Goal: Task Accomplishment & Management: Manage account settings

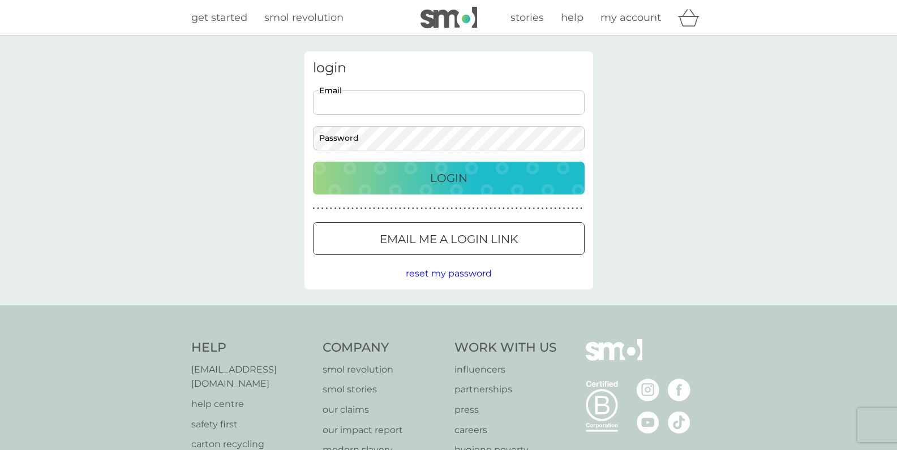
click at [426, 103] on input "Email" at bounding box center [449, 103] width 272 height 24
type input "alexa.meffe@gmail.com"
click at [450, 231] on p "Email me a login link" at bounding box center [449, 239] width 138 height 18
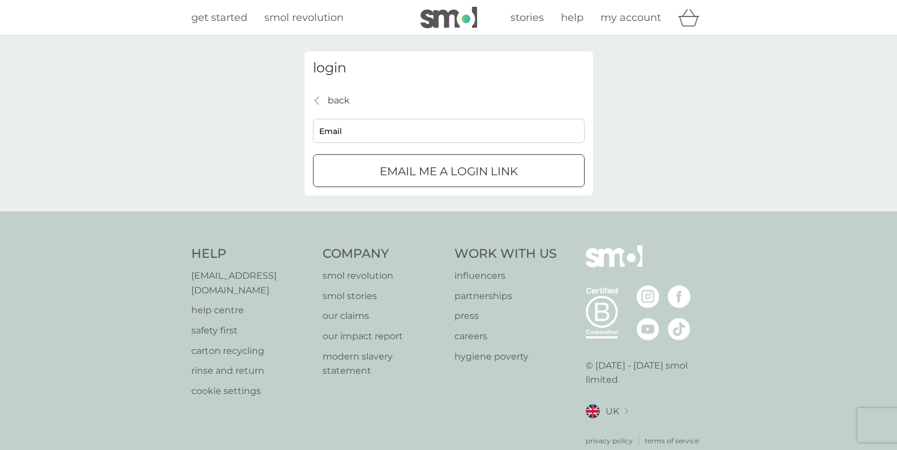
click at [363, 130] on input "Email" at bounding box center [449, 131] width 272 height 24
type input "alexa.meffe@gmail.com"
click at [429, 169] on div "submit" at bounding box center [448, 172] width 41 height 12
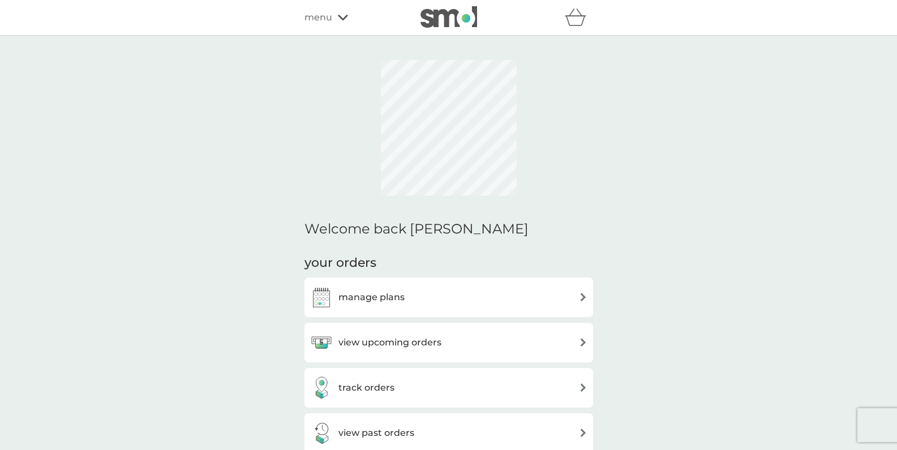
scroll to position [34, 0]
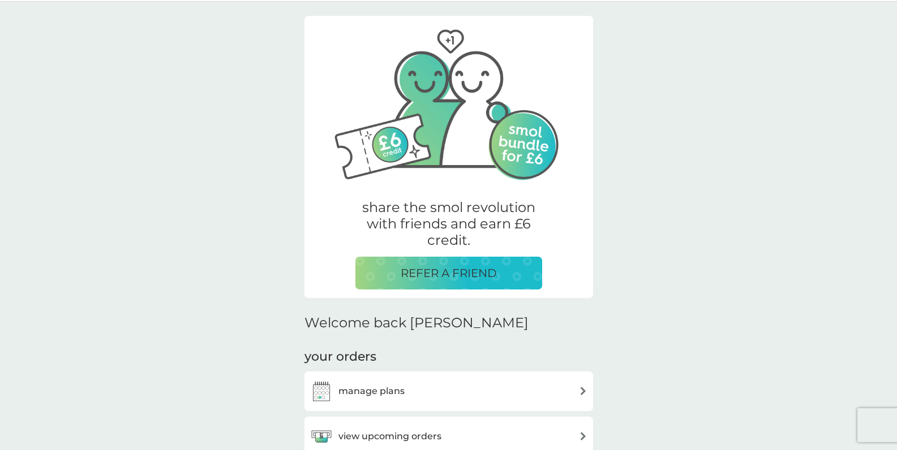
click at [440, 260] on button "REFER A FRIEND" at bounding box center [448, 273] width 187 height 33
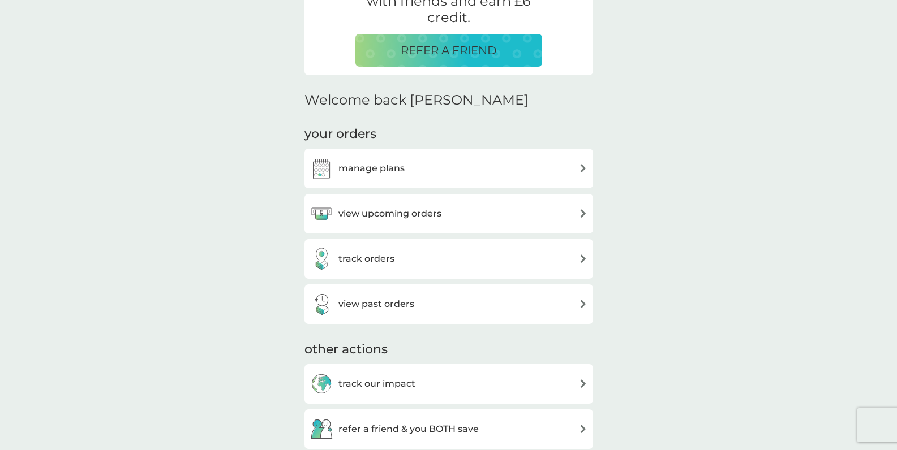
click at [408, 168] on div "manage plans" at bounding box center [448, 168] width 277 height 23
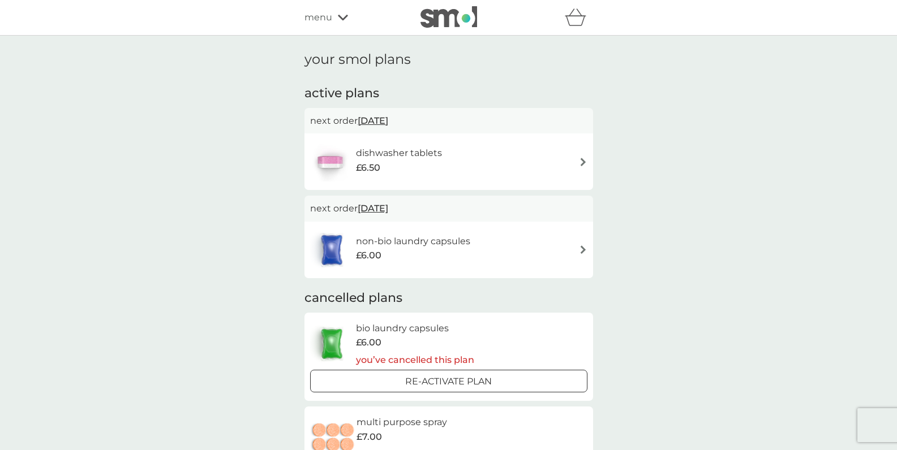
click at [476, 256] on div "non-bio laundry capsules £6.00" at bounding box center [419, 250] width 126 height 32
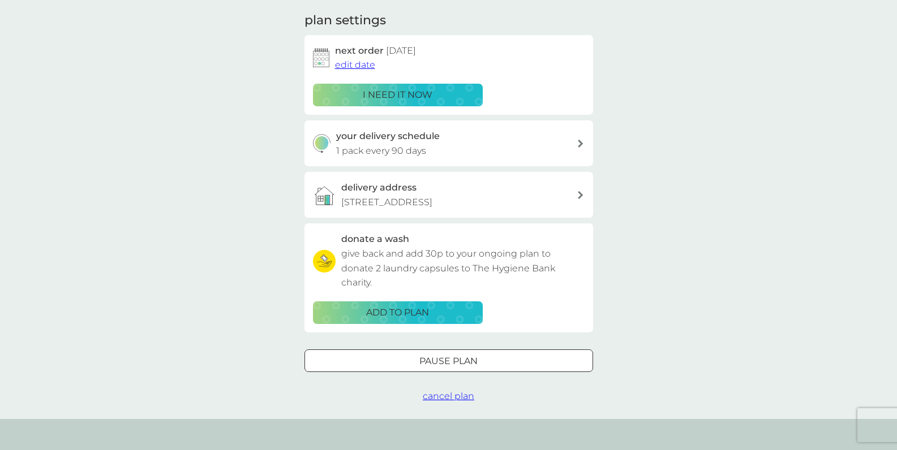
scroll to position [272, 0]
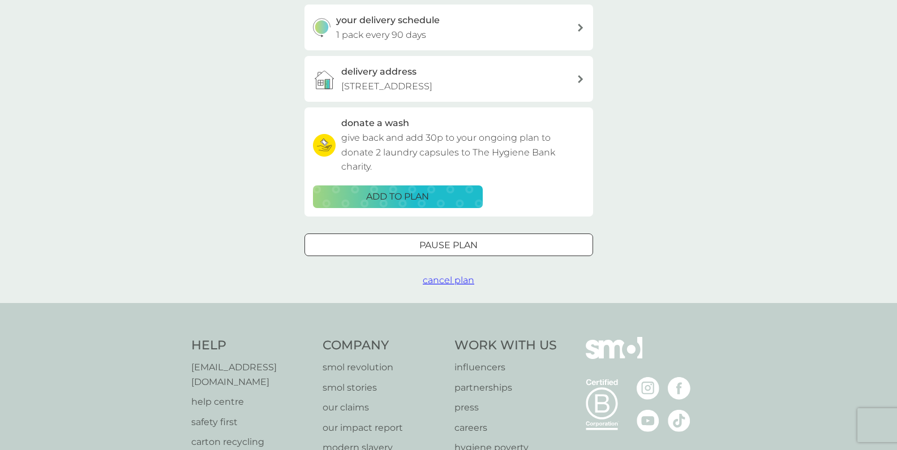
click at [452, 279] on span "cancel plan" at bounding box center [448, 280] width 51 height 11
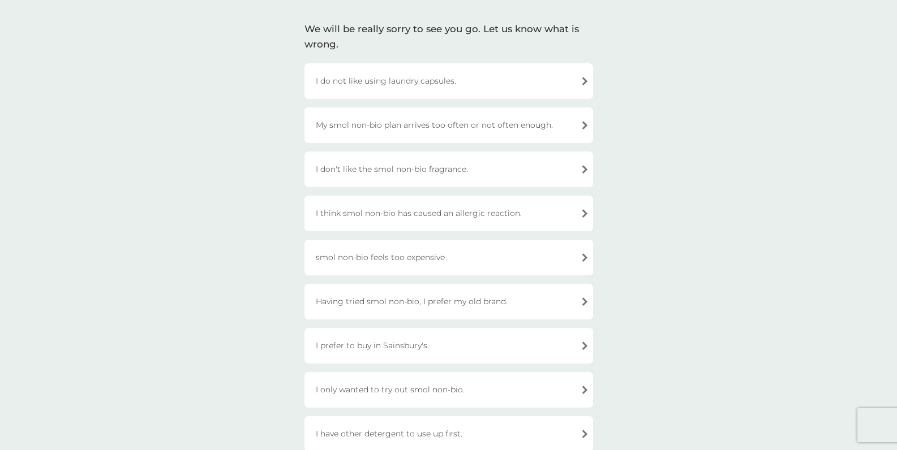
scroll to position [100, 0]
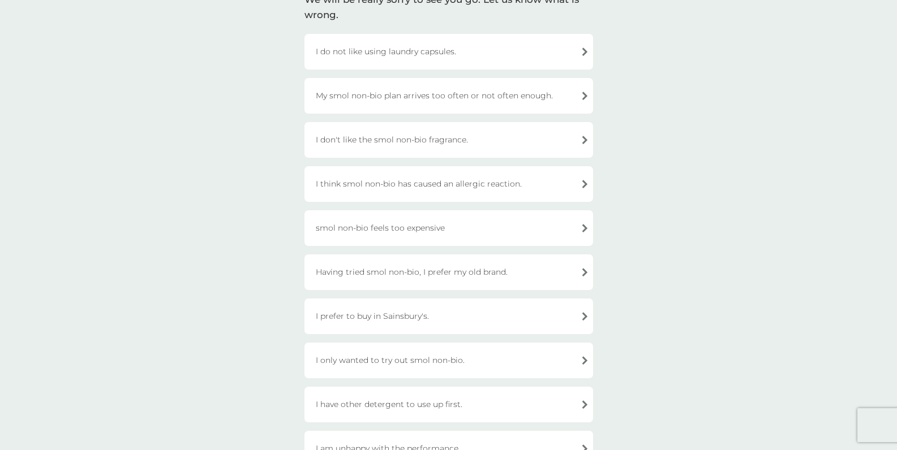
click at [440, 412] on div "I have other detergent to use up first." at bounding box center [448, 405] width 288 height 36
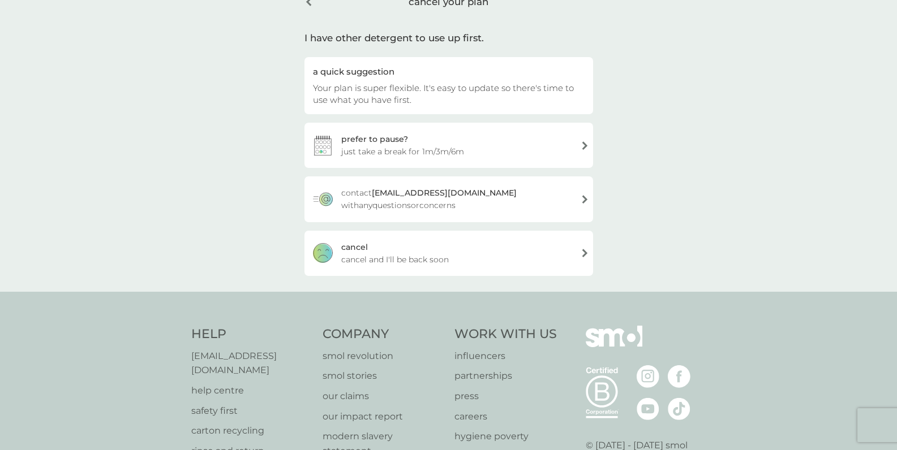
scroll to position [24, 0]
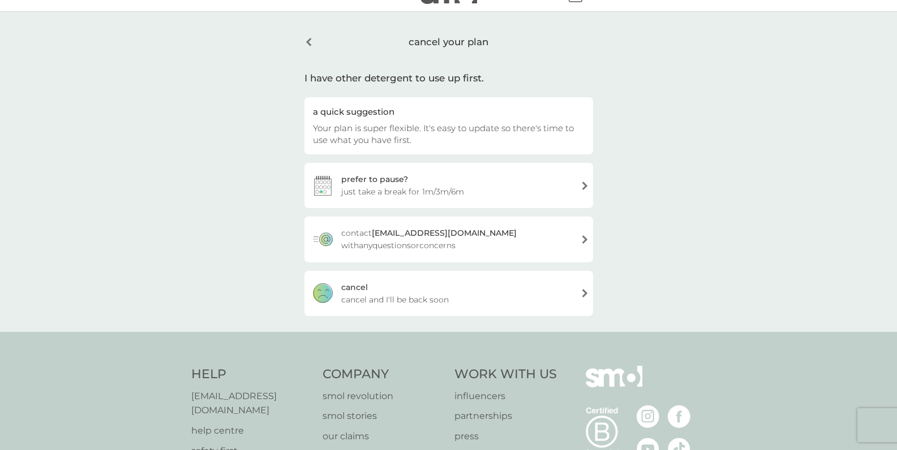
click at [414, 297] on span "cancel and I'll be back soon" at bounding box center [394, 300] width 107 height 12
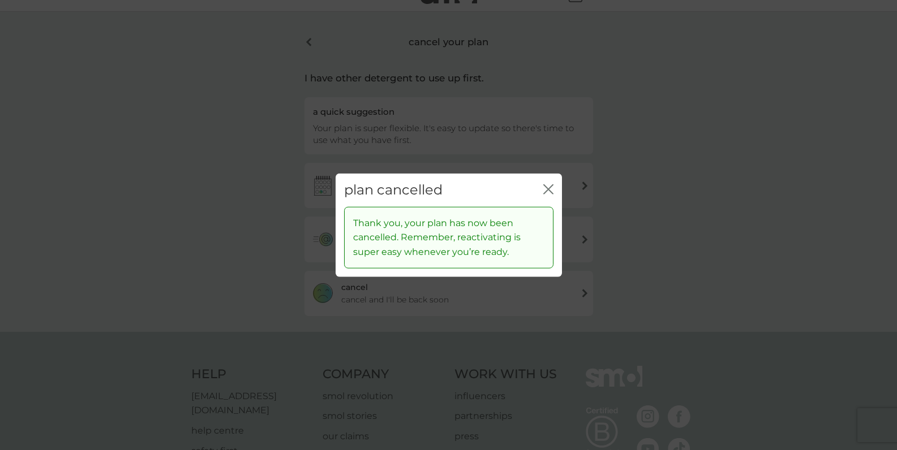
click at [559, 186] on div "plan cancelled close" at bounding box center [448, 190] width 226 height 33
click at [546, 191] on icon "close" at bounding box center [546, 189] width 5 height 9
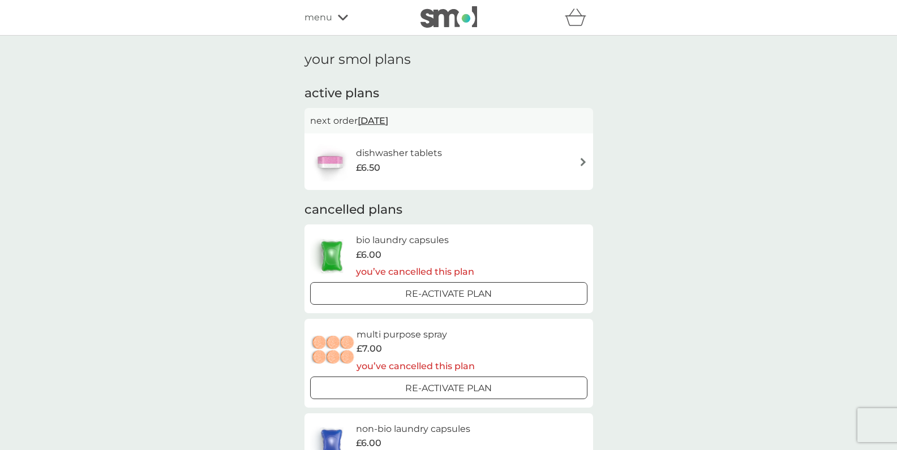
click at [476, 160] on div "dishwasher tablets £6.50" at bounding box center [448, 162] width 277 height 40
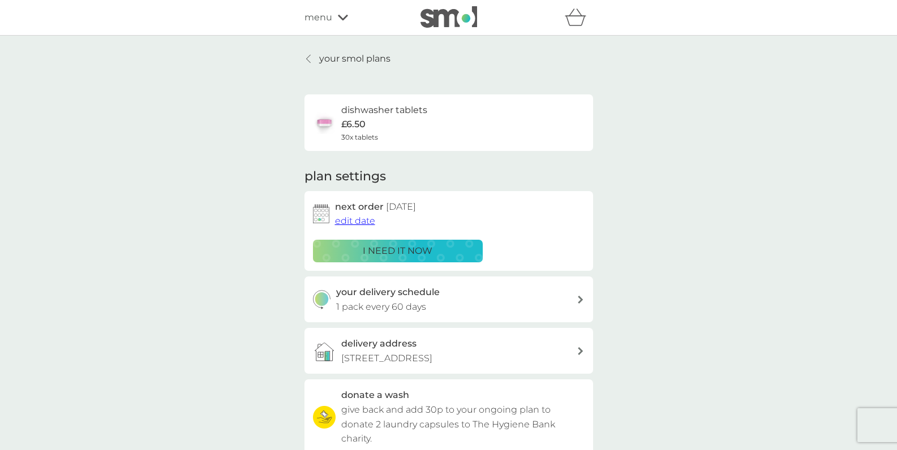
scroll to position [204, 0]
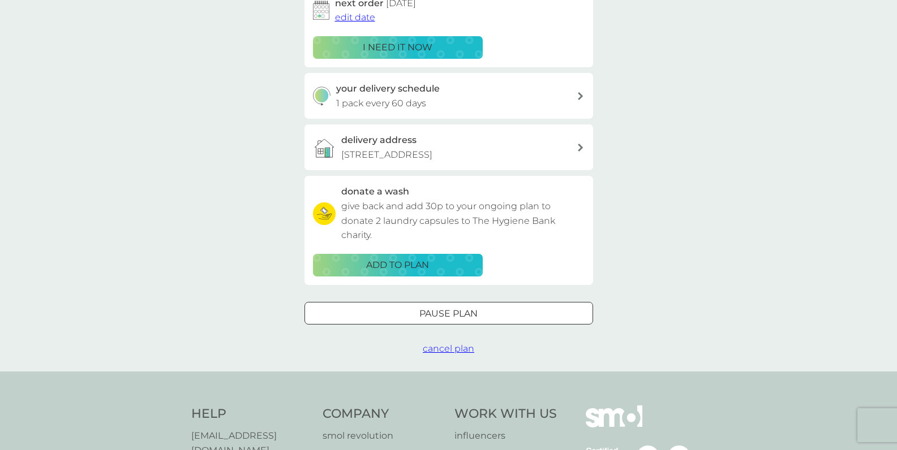
click at [460, 347] on span "cancel plan" at bounding box center [448, 348] width 51 height 11
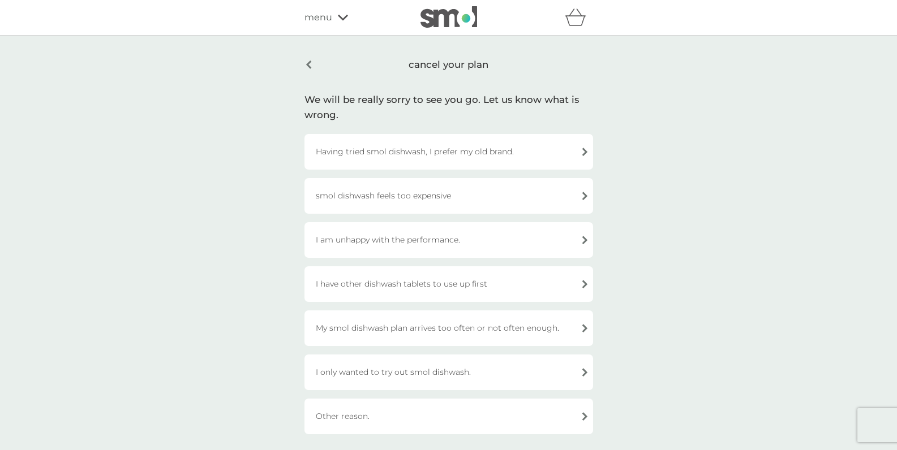
click at [419, 201] on div "smol dishwash feels too expensive" at bounding box center [448, 196] width 288 height 36
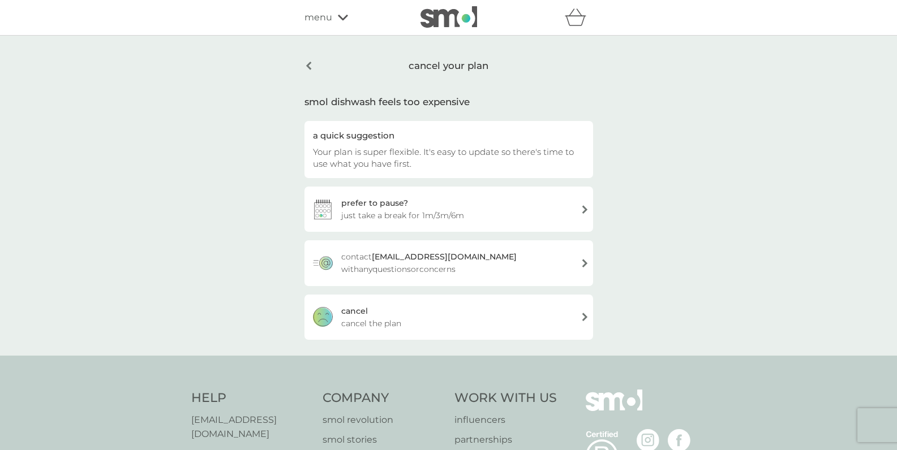
click at [402, 326] on div "[PERSON_NAME] the plan" at bounding box center [448, 317] width 288 height 45
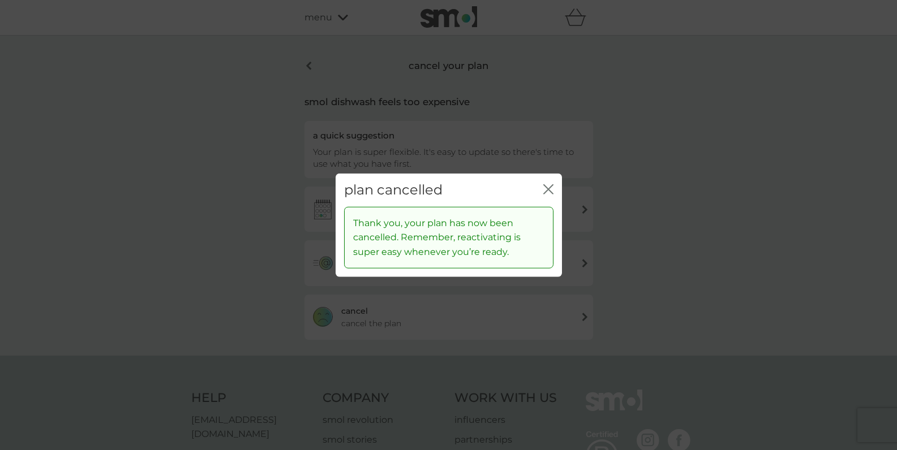
click at [544, 191] on icon "close" at bounding box center [546, 189] width 5 height 9
